Goal: Navigation & Orientation: Find specific page/section

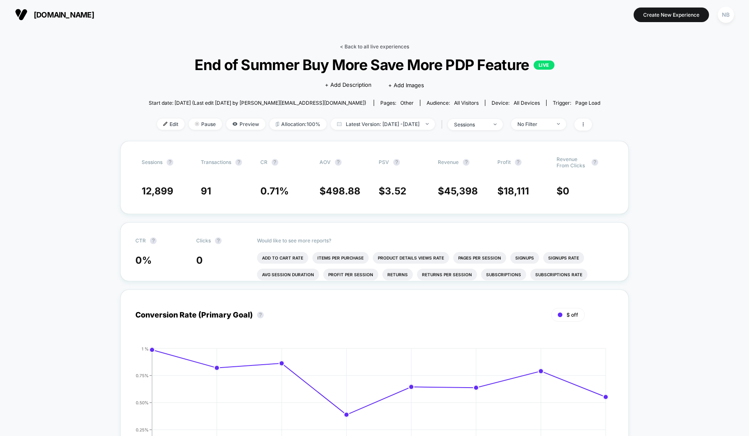
click at [348, 43] on link "< Back to all live experiences" at bounding box center [374, 46] width 69 height 6
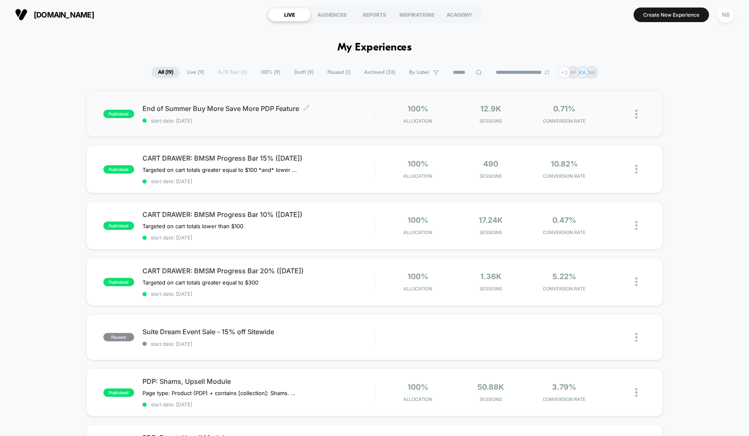
click at [318, 117] on div "End of Summer Buy More Save More PDP Feature Click to edit experience details C…" at bounding box center [259, 114] width 232 height 20
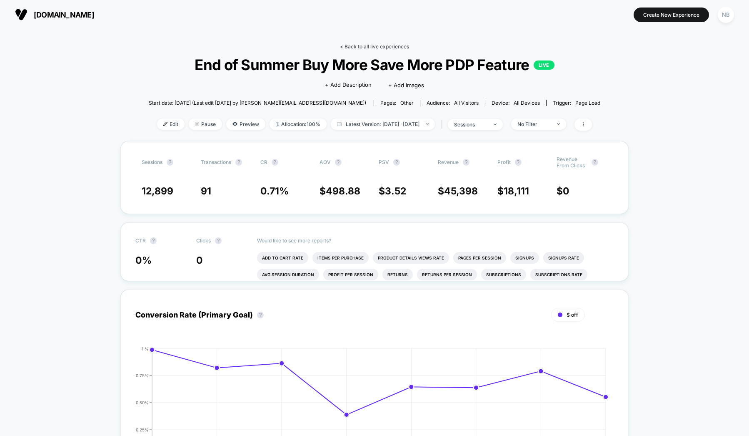
click at [356, 45] on link "< Back to all live experiences" at bounding box center [374, 46] width 69 height 6
